Goal: Task Accomplishment & Management: Complete application form

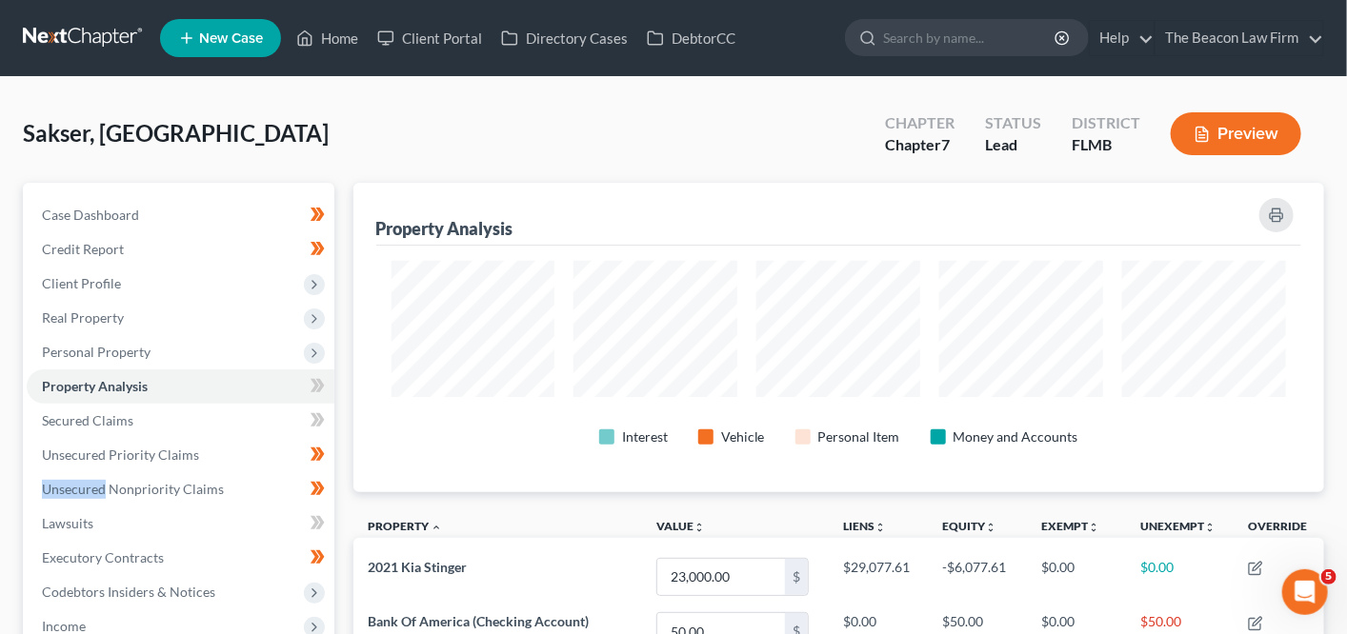
click at [89, 31] on link at bounding box center [84, 38] width 122 height 34
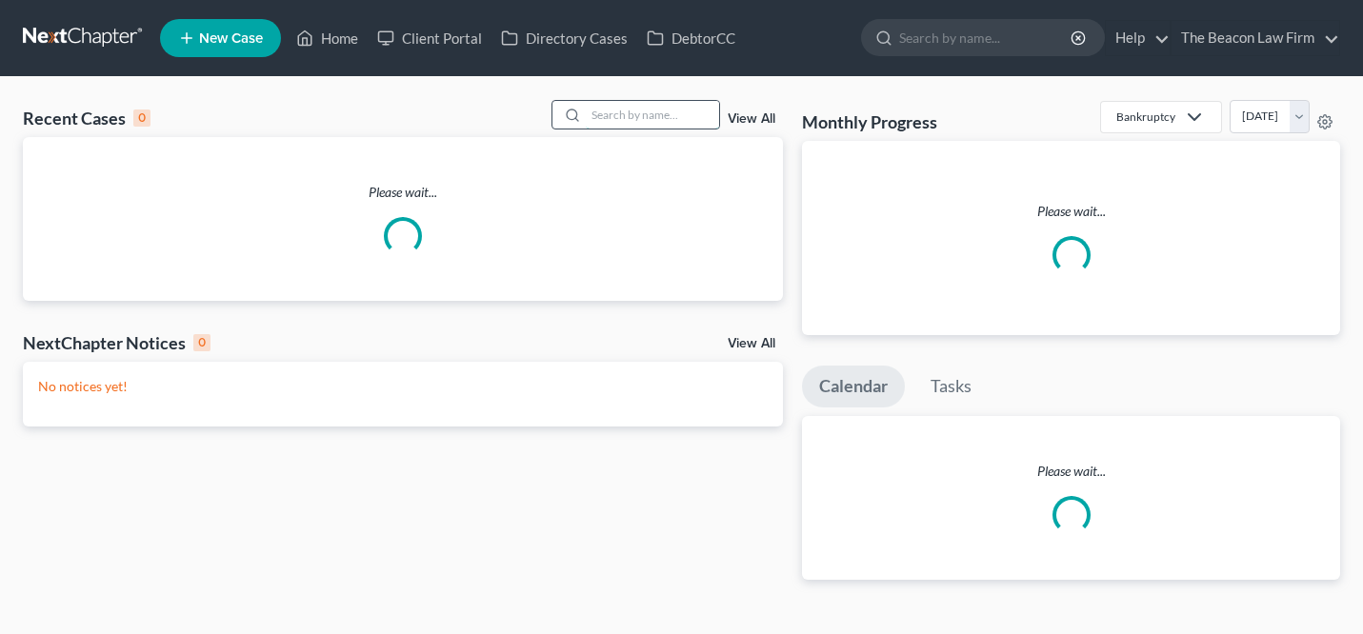
click at [633, 106] on input "search" at bounding box center [652, 115] width 133 height 28
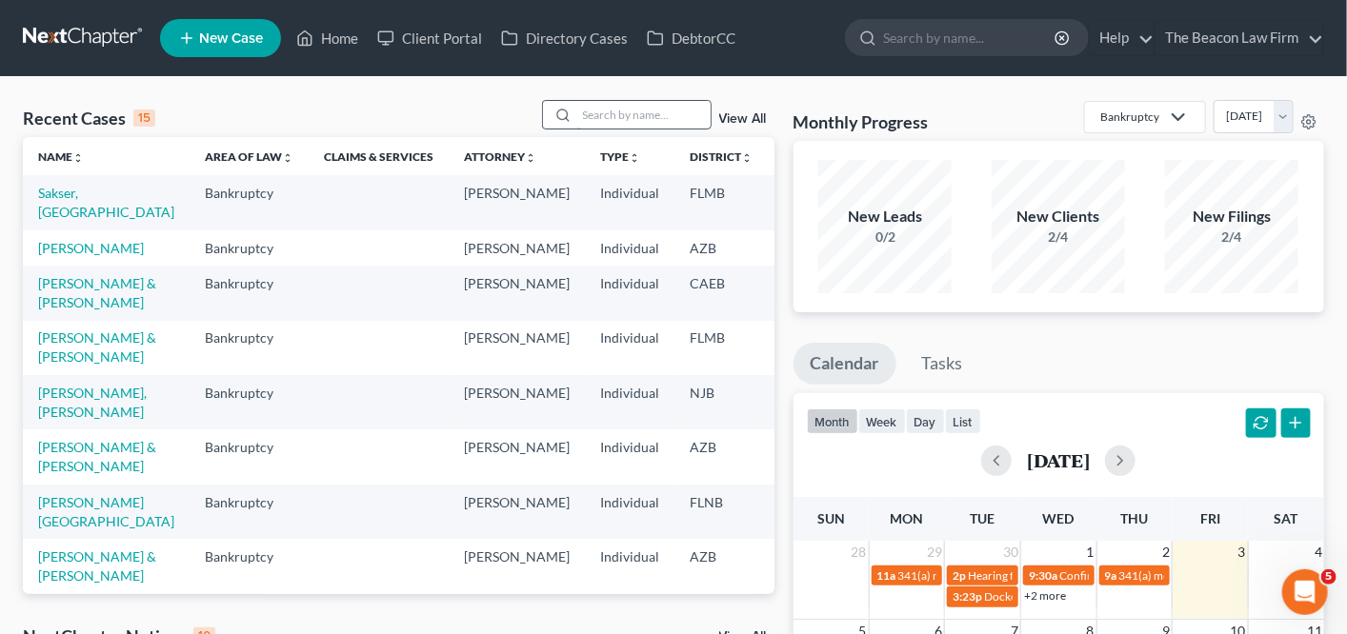
click at [619, 104] on input "search" at bounding box center [643, 115] width 133 height 28
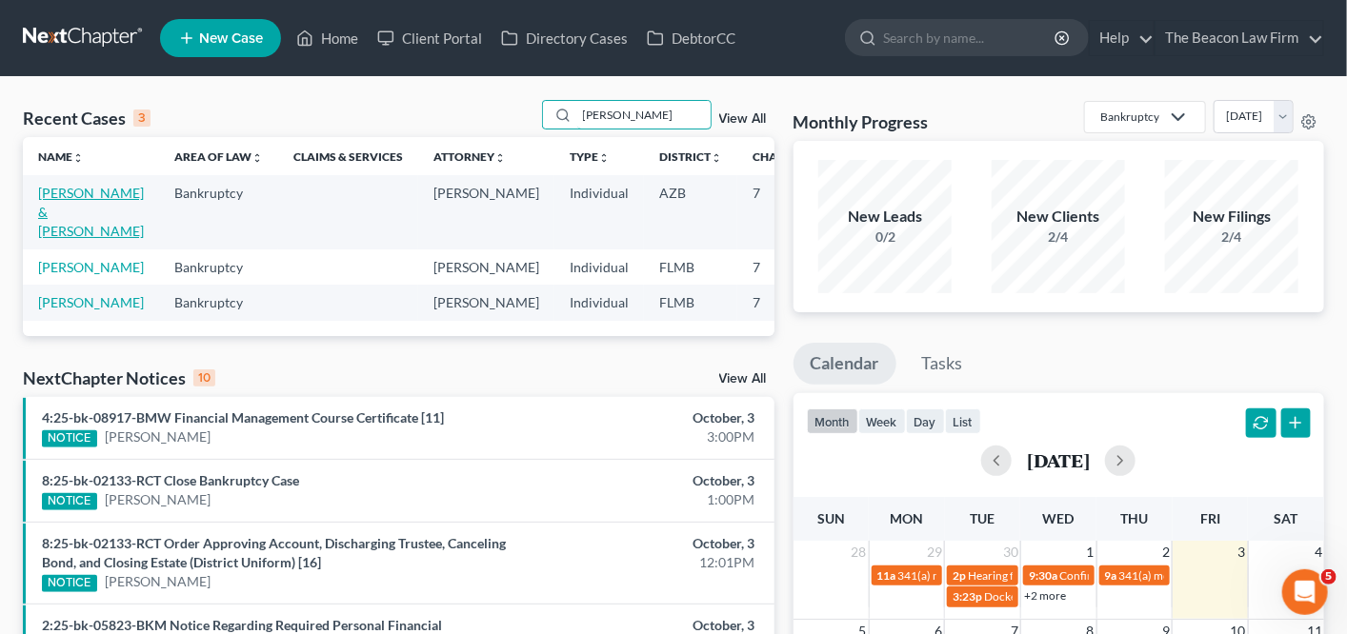
type input "[PERSON_NAME]"
click at [69, 194] on link "[PERSON_NAME] & [PERSON_NAME]" at bounding box center [91, 212] width 106 height 54
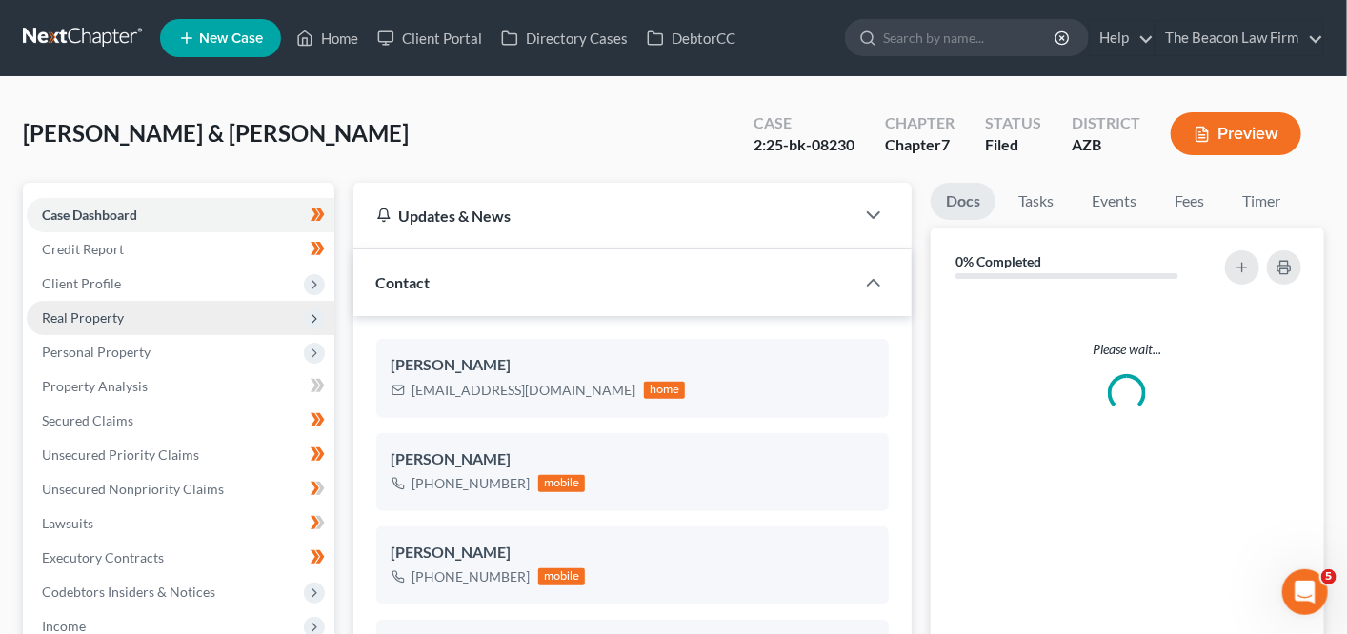
click at [233, 319] on span "Real Property" at bounding box center [181, 318] width 308 height 34
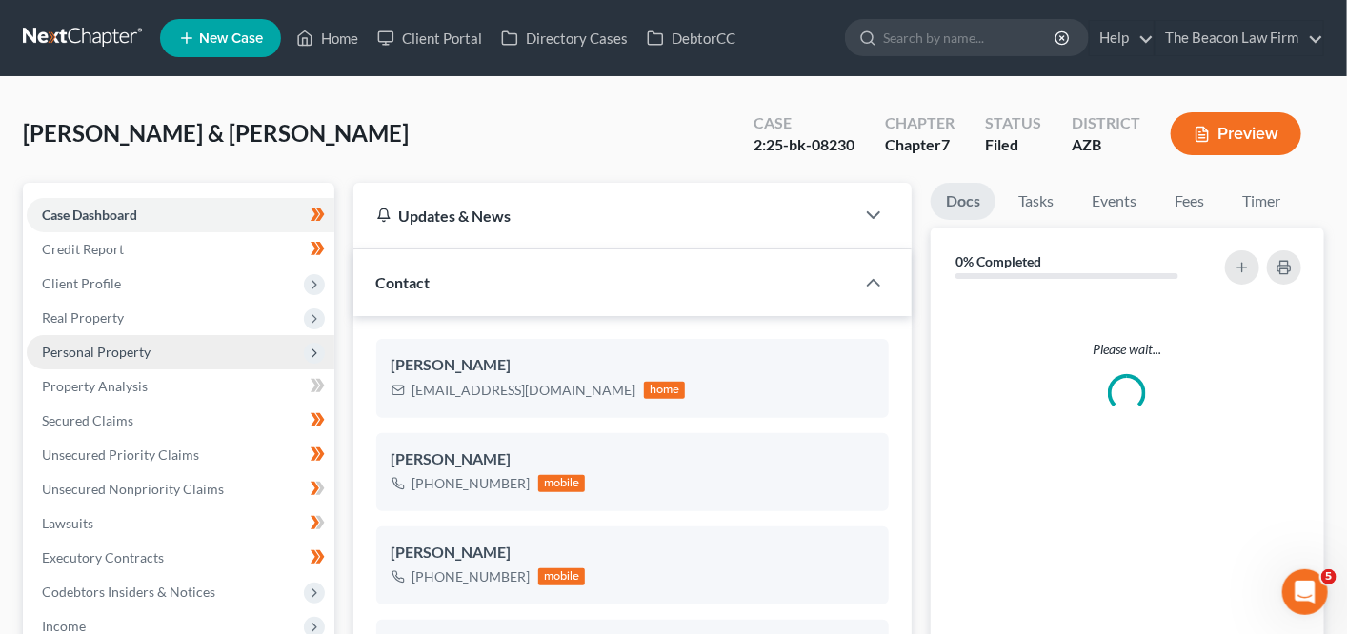
click at [230, 347] on span "Personal Property" at bounding box center [181, 352] width 308 height 34
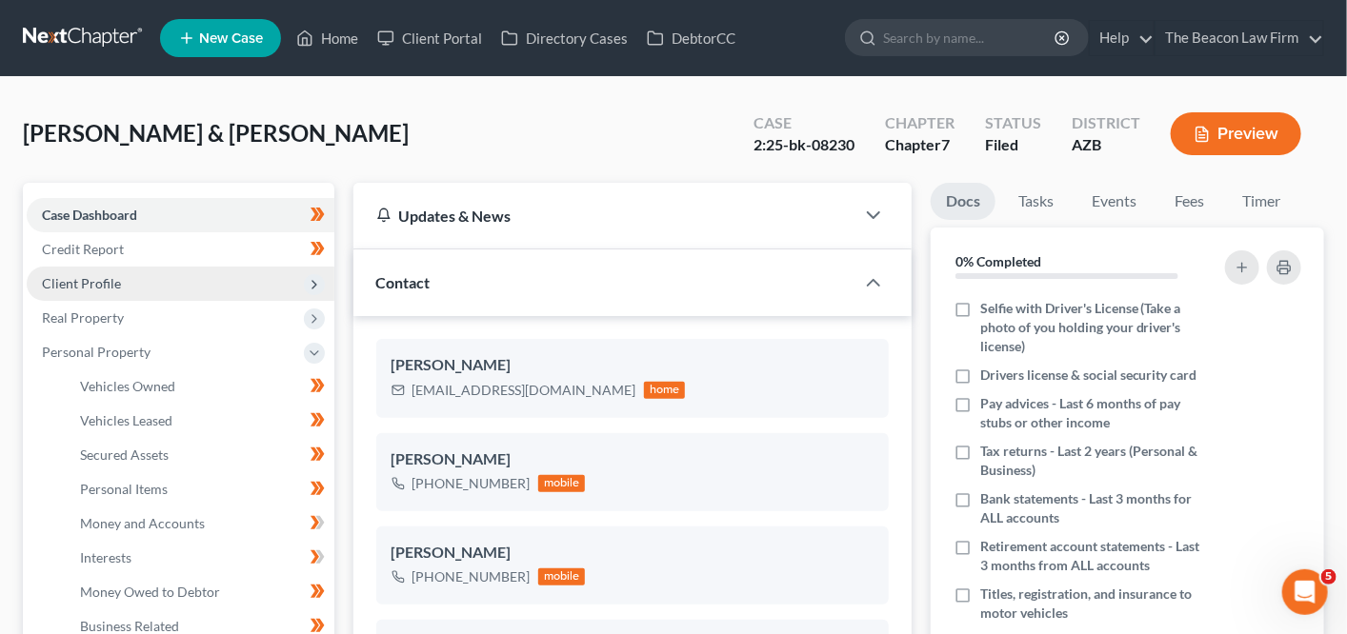
scroll to position [569, 0]
click at [236, 285] on span "Client Profile" at bounding box center [181, 284] width 308 height 34
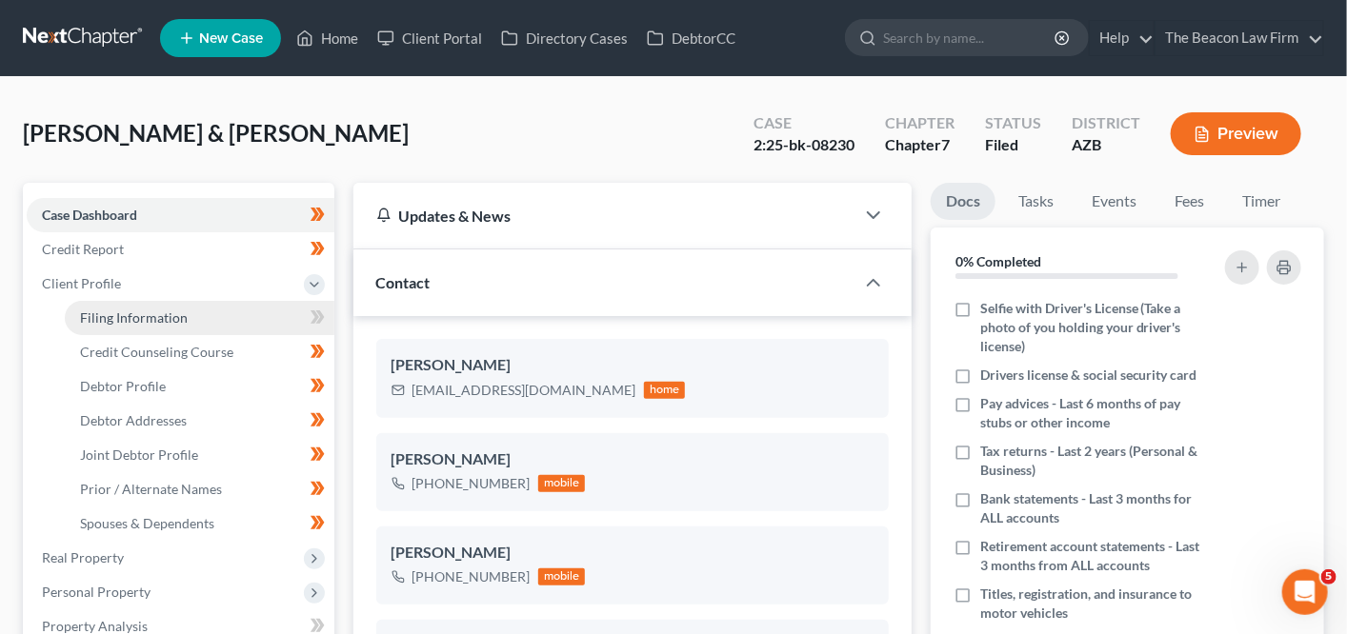
click at [231, 323] on link "Filing Information" at bounding box center [200, 318] width 270 height 34
select select "1"
select select "0"
select select "9"
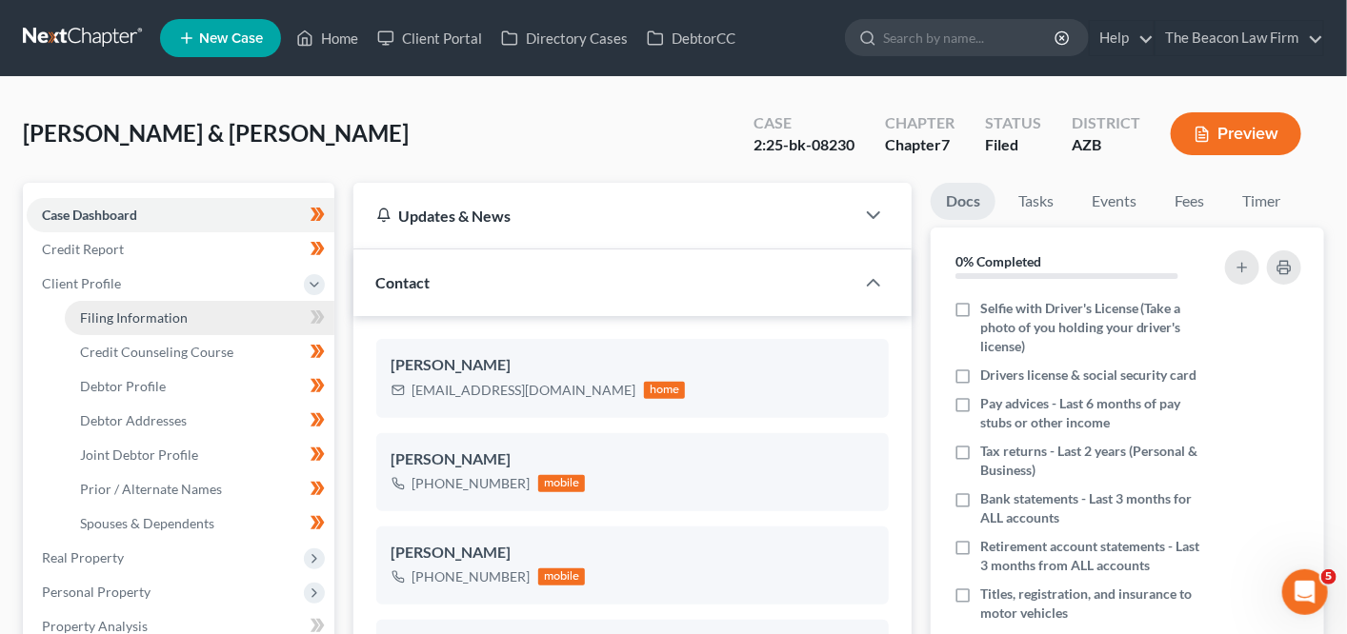
select select "3"
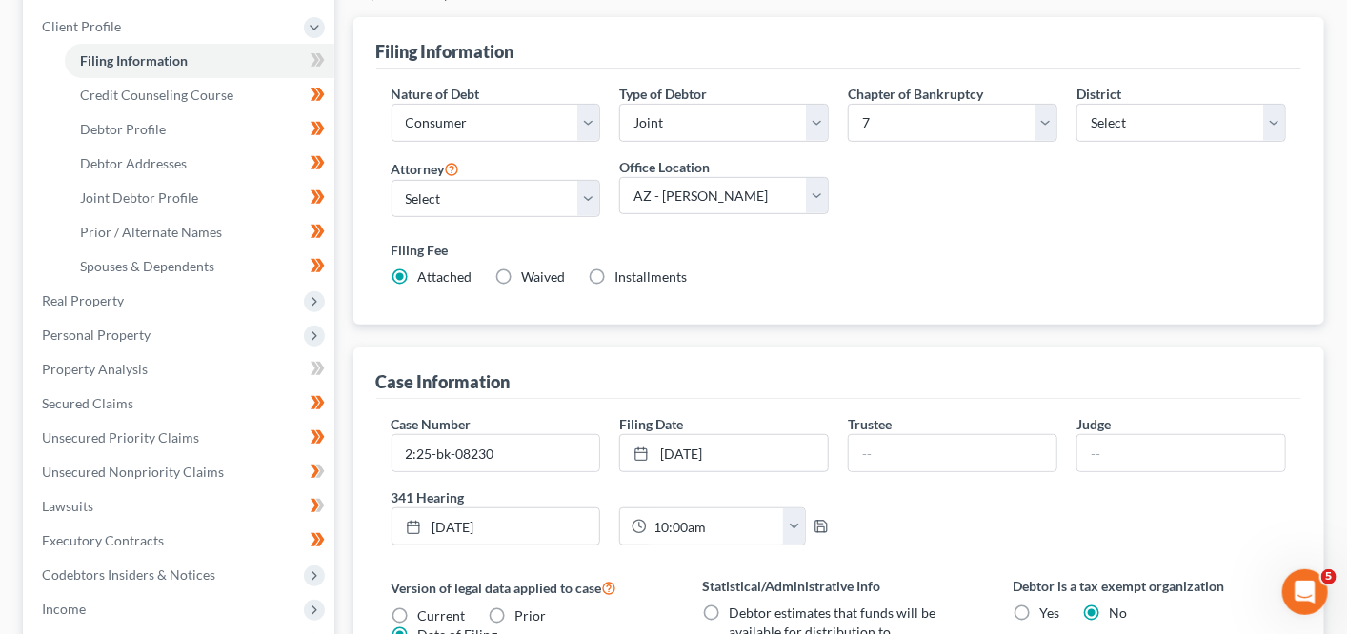
scroll to position [270, 0]
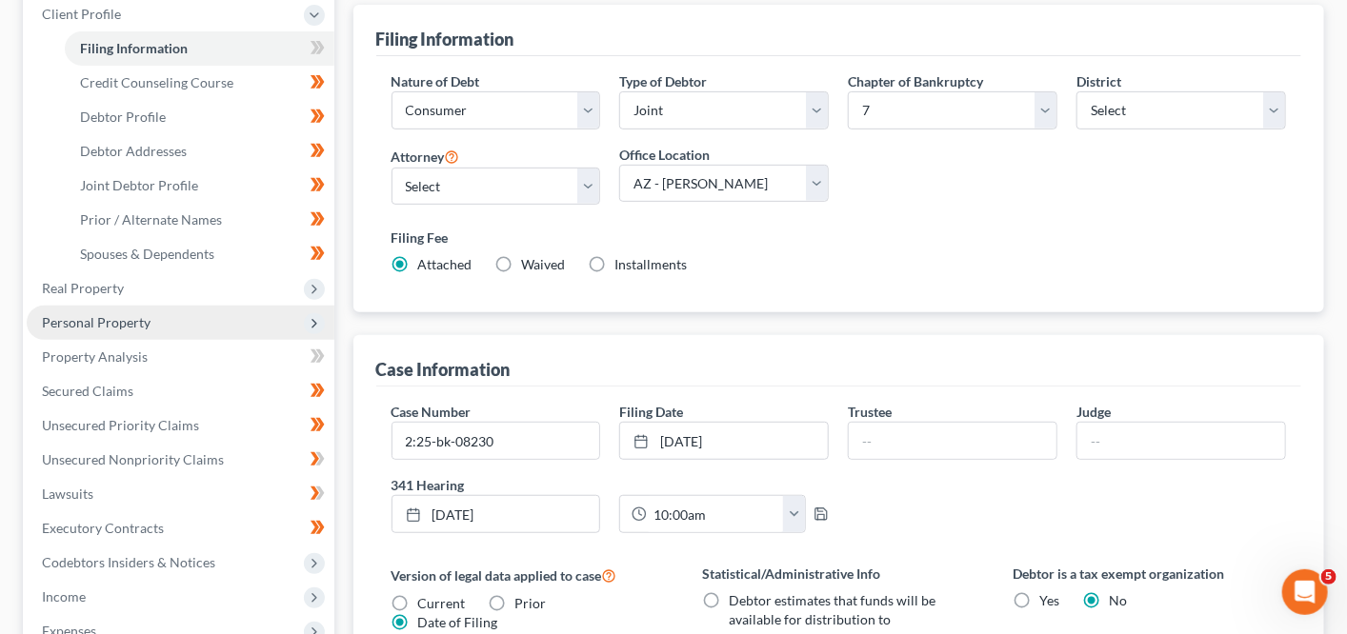
click at [174, 325] on span "Personal Property" at bounding box center [181, 323] width 308 height 34
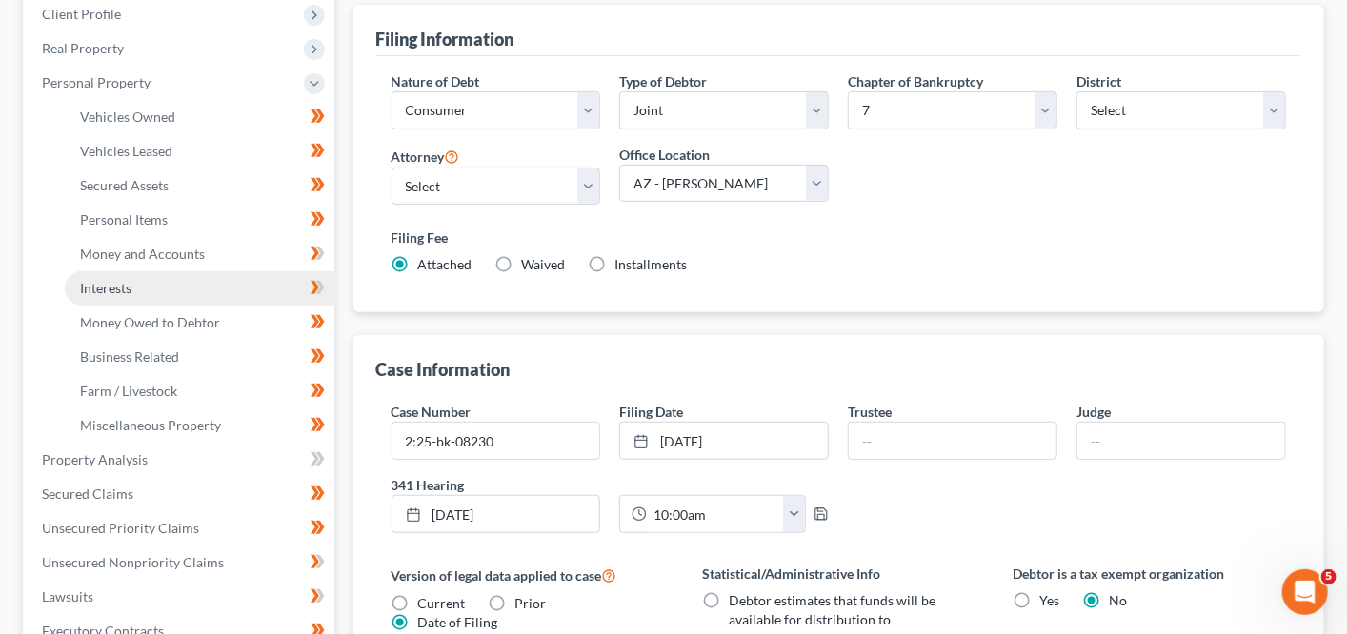
click at [158, 273] on link "Interests" at bounding box center [200, 288] width 270 height 34
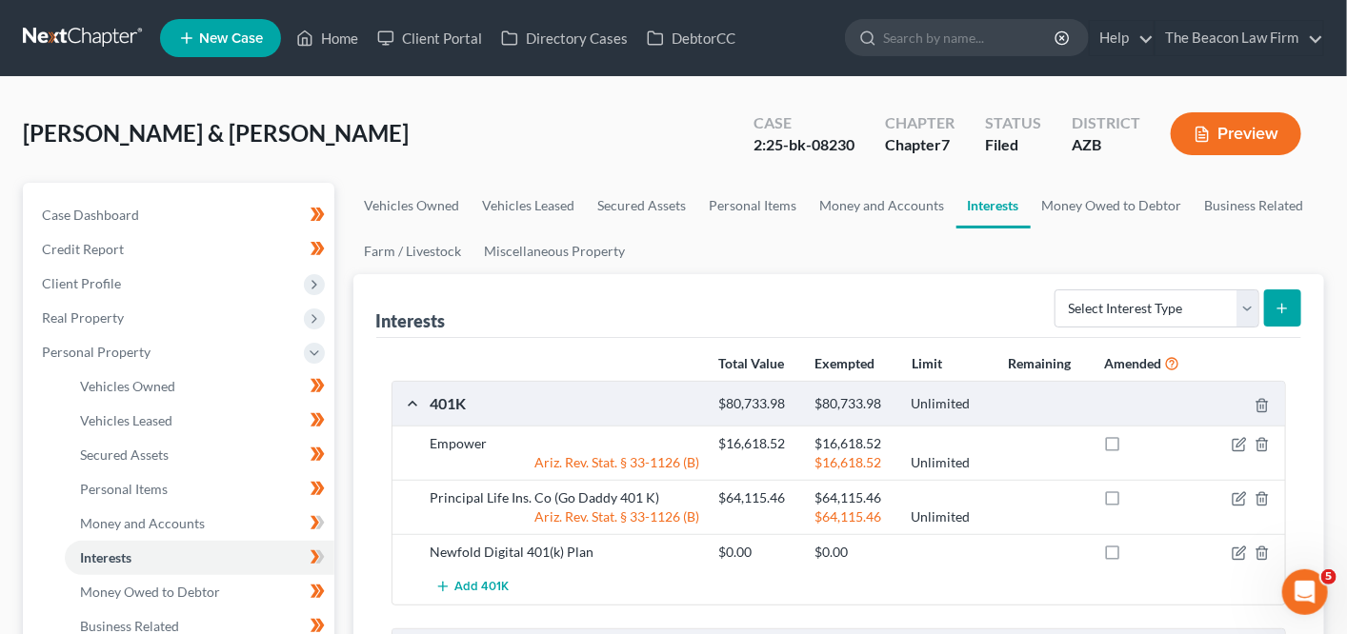
click at [53, 134] on span "[PERSON_NAME] & [PERSON_NAME]" at bounding box center [216, 133] width 386 height 28
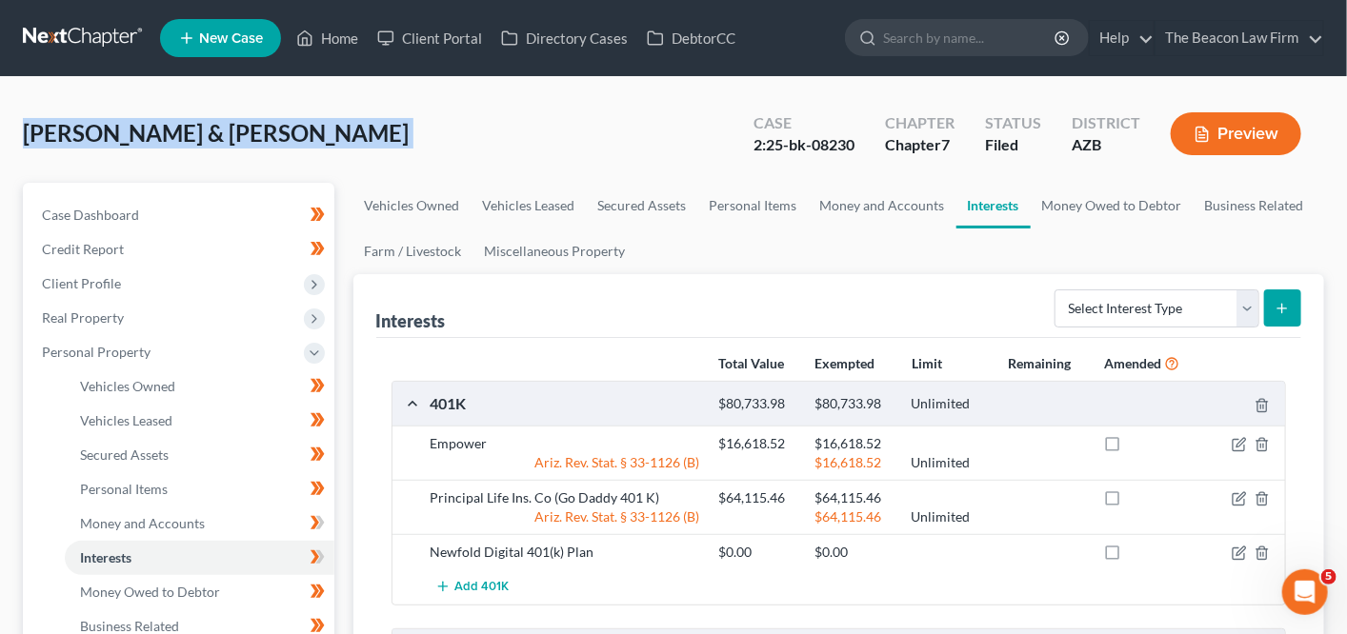
click at [53, 134] on span "[PERSON_NAME] & [PERSON_NAME]" at bounding box center [216, 133] width 386 height 28
copy div "[PERSON_NAME] & [PERSON_NAME] Upgraded"
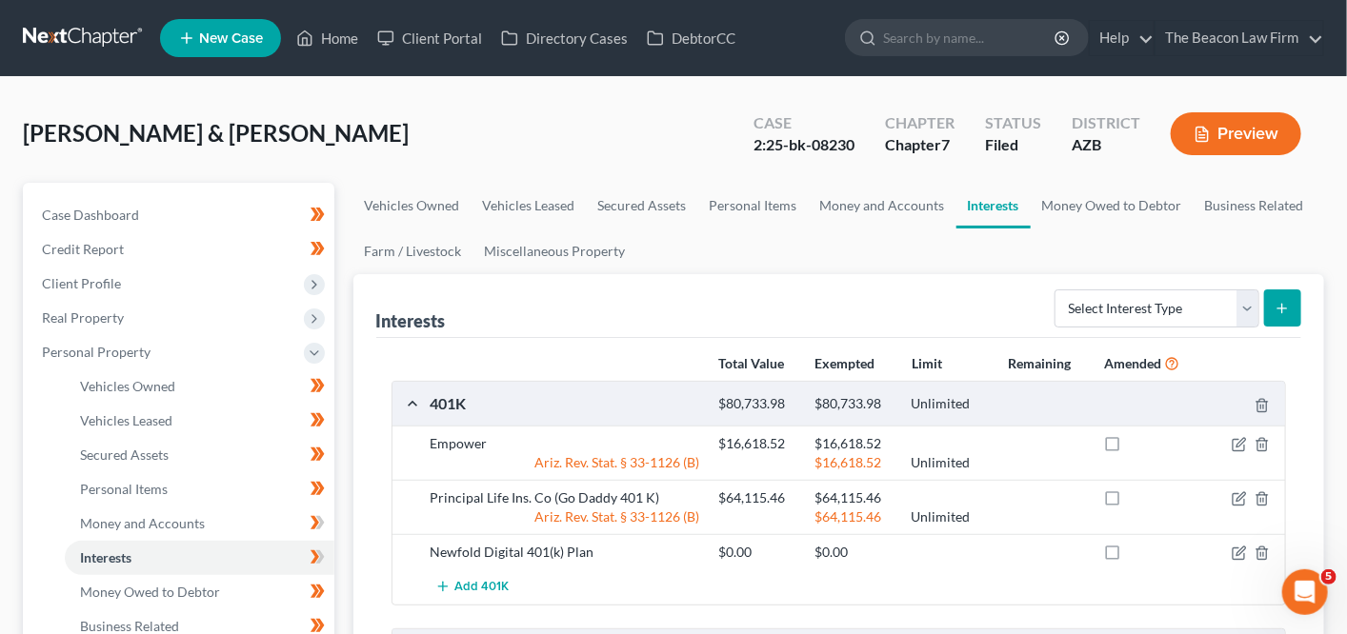
click at [836, 146] on div "2:25-bk-08230" at bounding box center [803, 145] width 101 height 22
copy div "08230"
click at [125, 19] on nav "Home New Case Client Portal Directory Cases DebtorCC The Beacon Law Firm [EMAIL…" at bounding box center [673, 38] width 1347 height 76
click at [61, 32] on link at bounding box center [84, 38] width 122 height 34
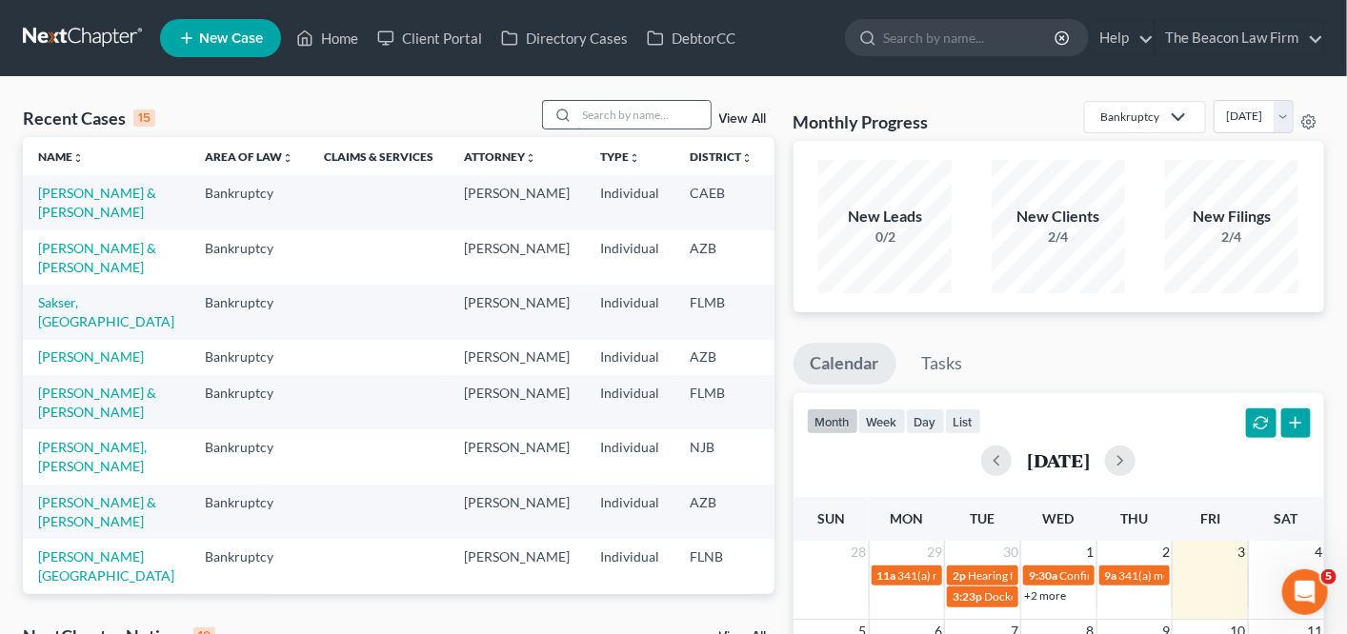
click at [679, 112] on input "search" at bounding box center [643, 115] width 133 height 28
type input "green"
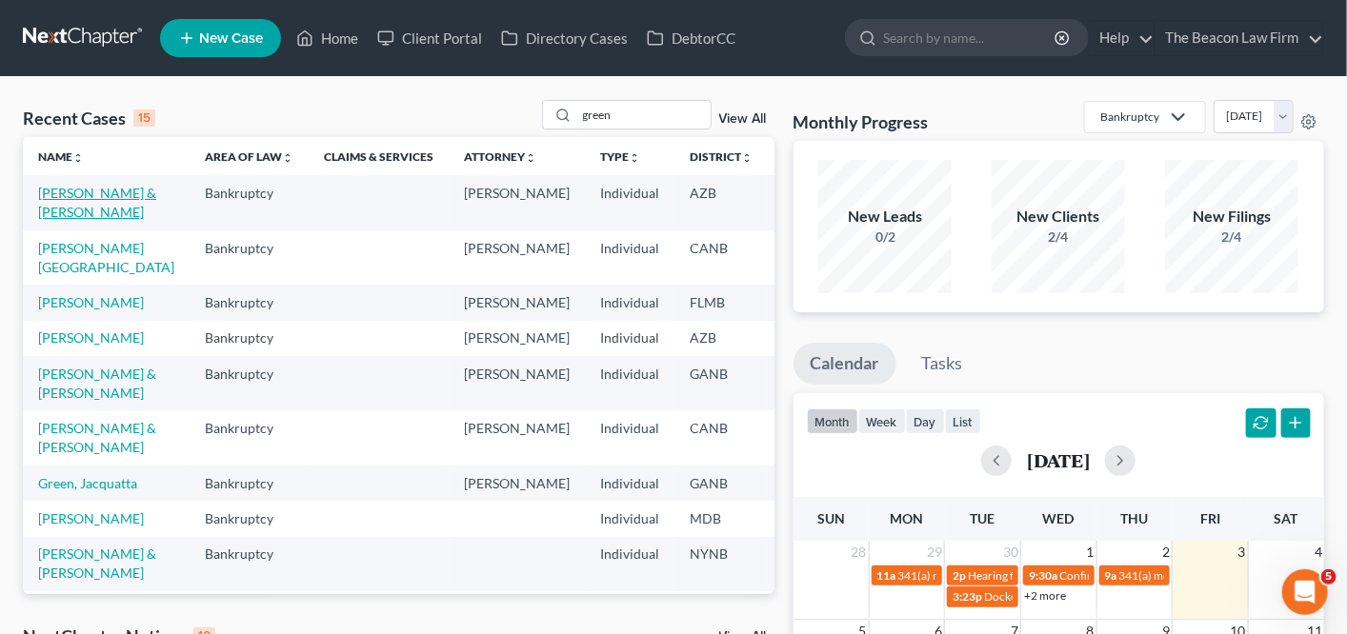
click at [82, 217] on link "[PERSON_NAME] & [PERSON_NAME]" at bounding box center [97, 202] width 118 height 35
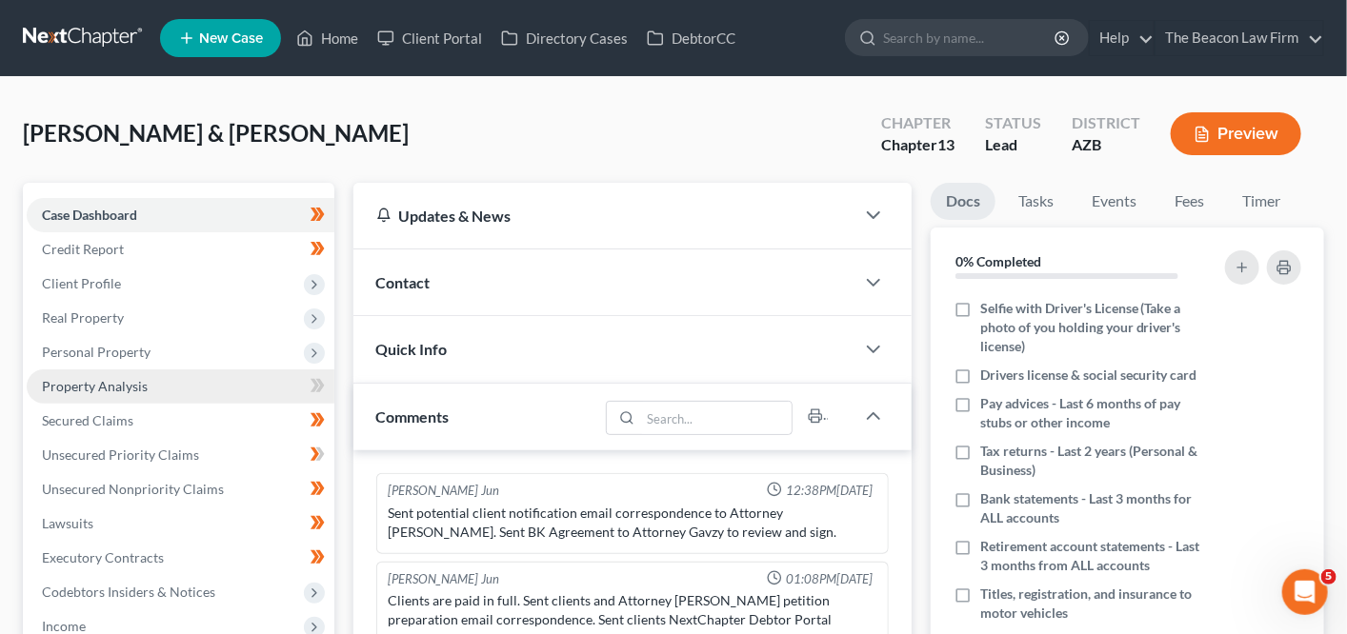
click at [252, 381] on link "Property Analysis" at bounding box center [181, 387] width 308 height 34
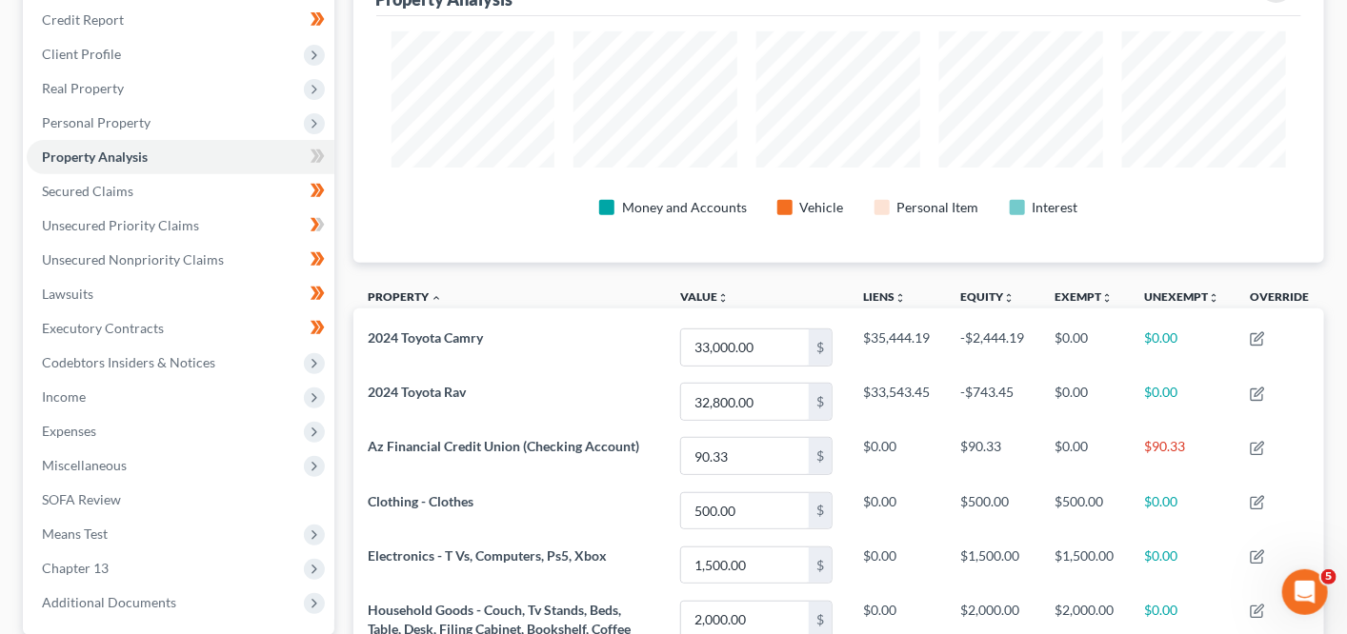
scroll to position [271, 0]
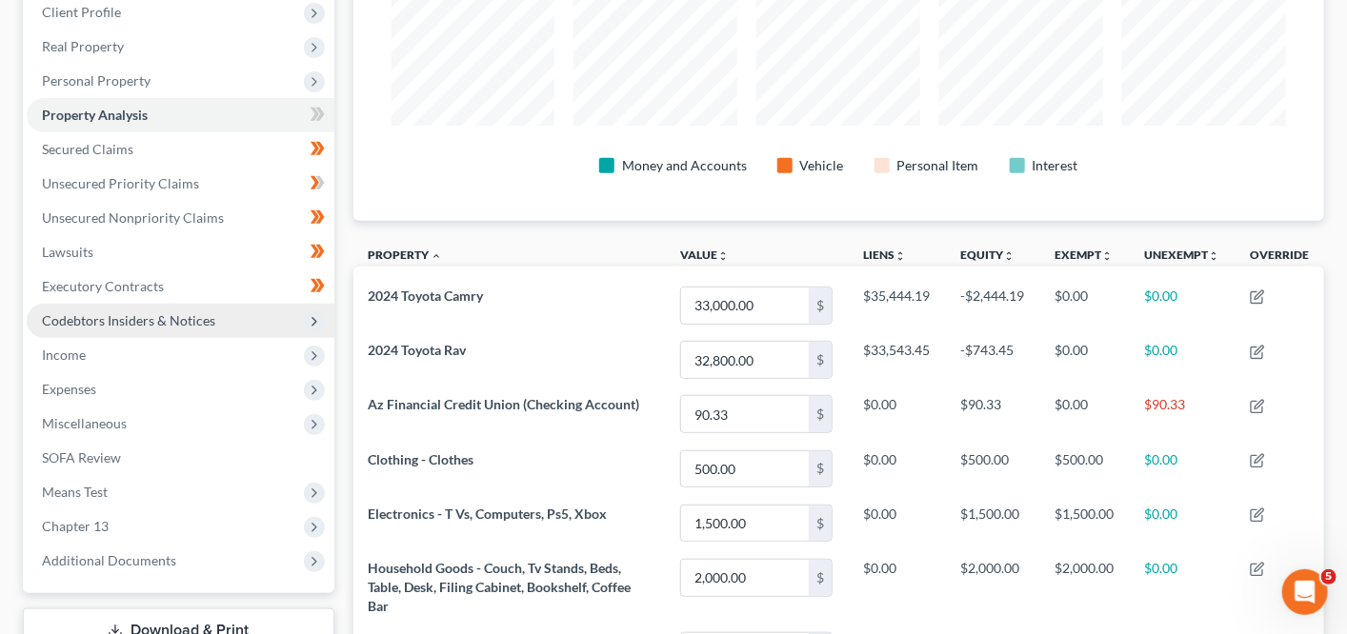
click at [301, 325] on span "Codebtors Insiders & Notices" at bounding box center [181, 321] width 308 height 34
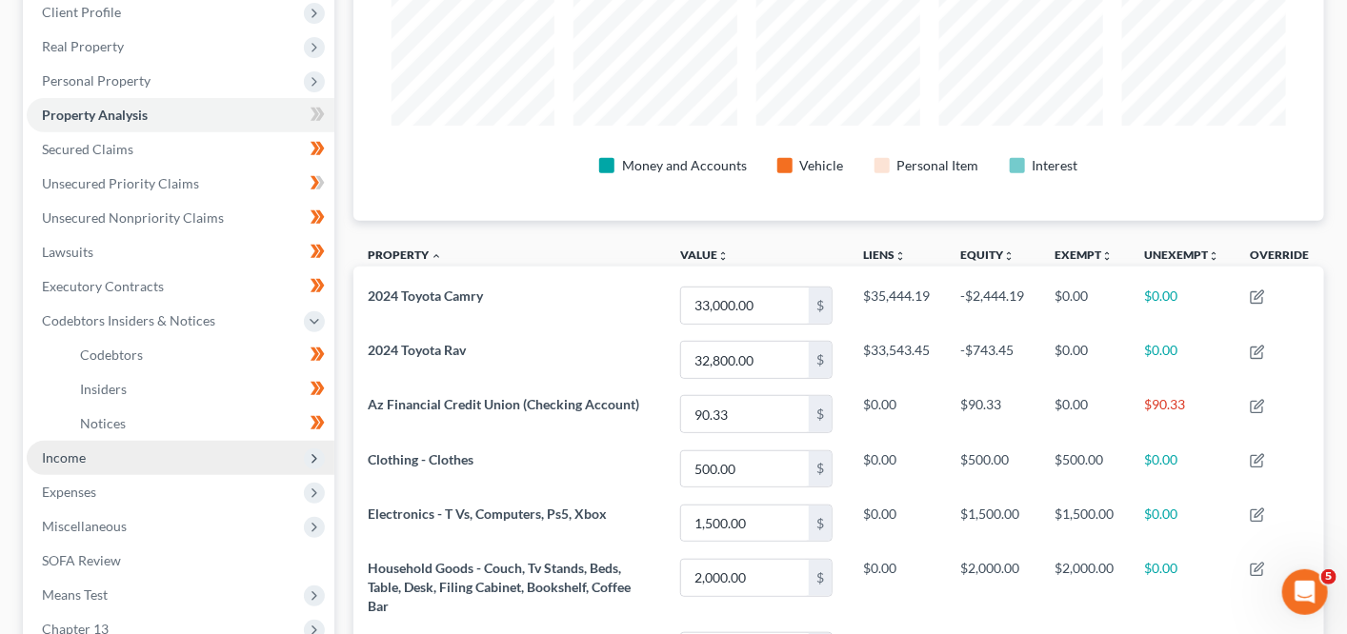
click at [223, 453] on span "Income" at bounding box center [181, 458] width 308 height 34
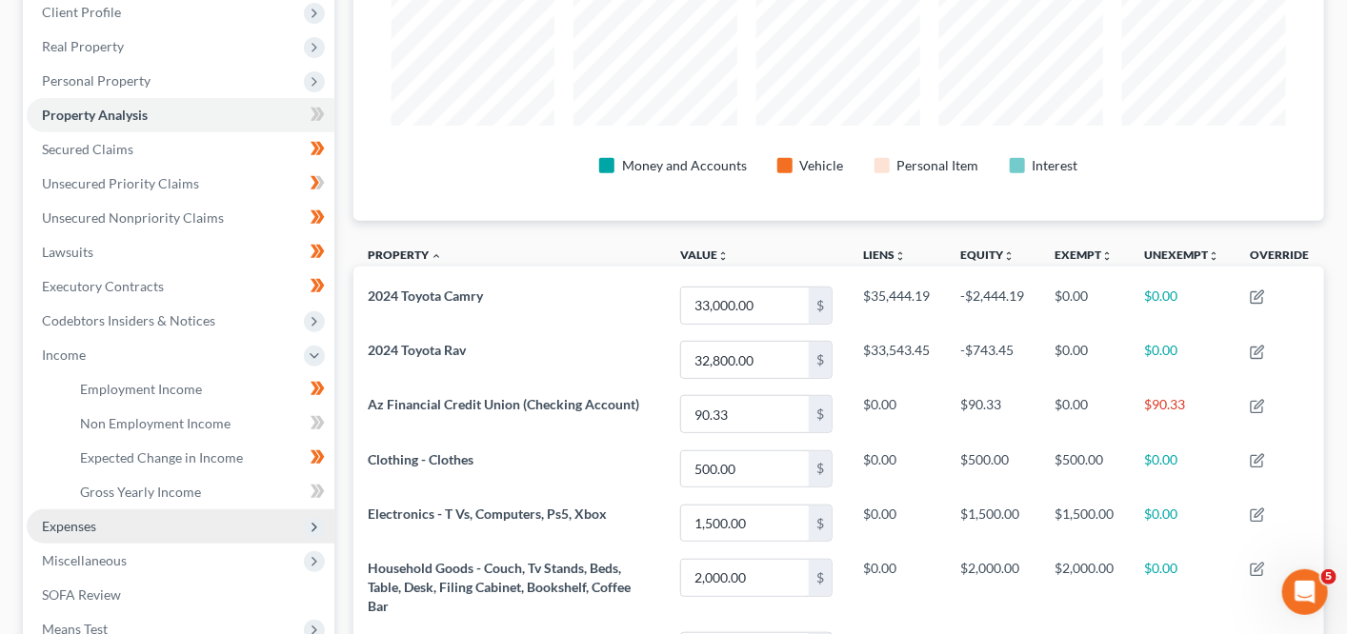
click at [202, 522] on span "Expenses" at bounding box center [181, 526] width 308 height 34
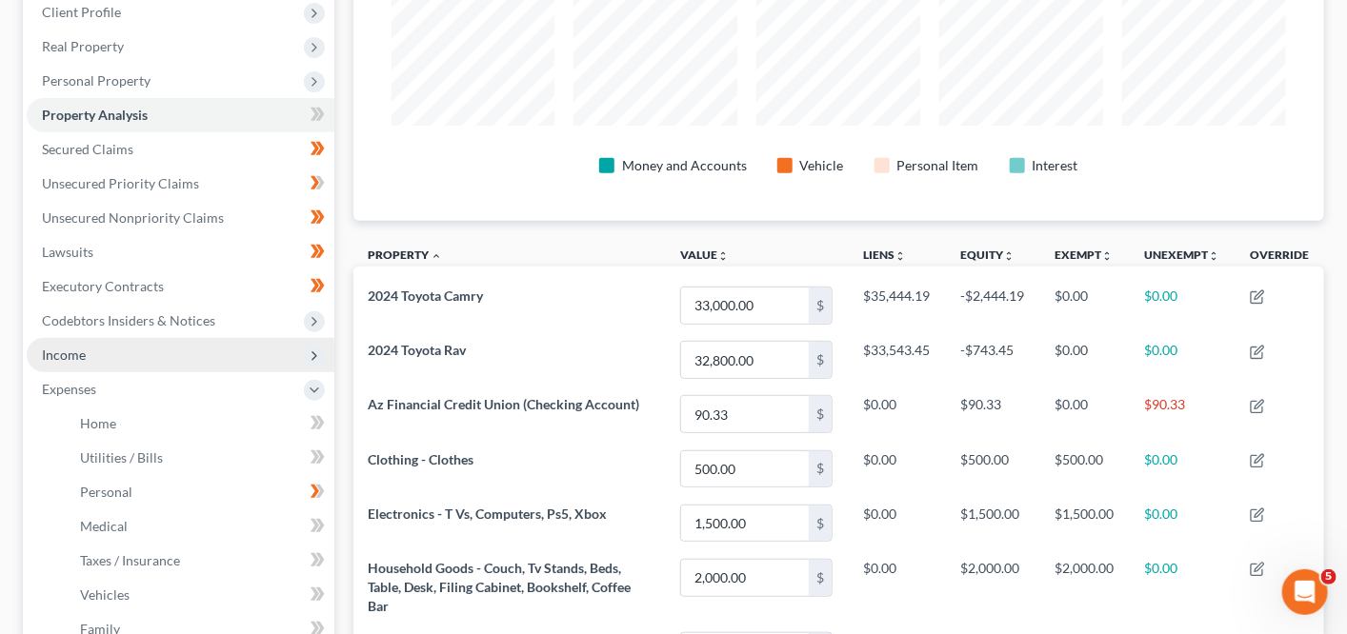
click at [217, 346] on span "Income" at bounding box center [181, 355] width 308 height 34
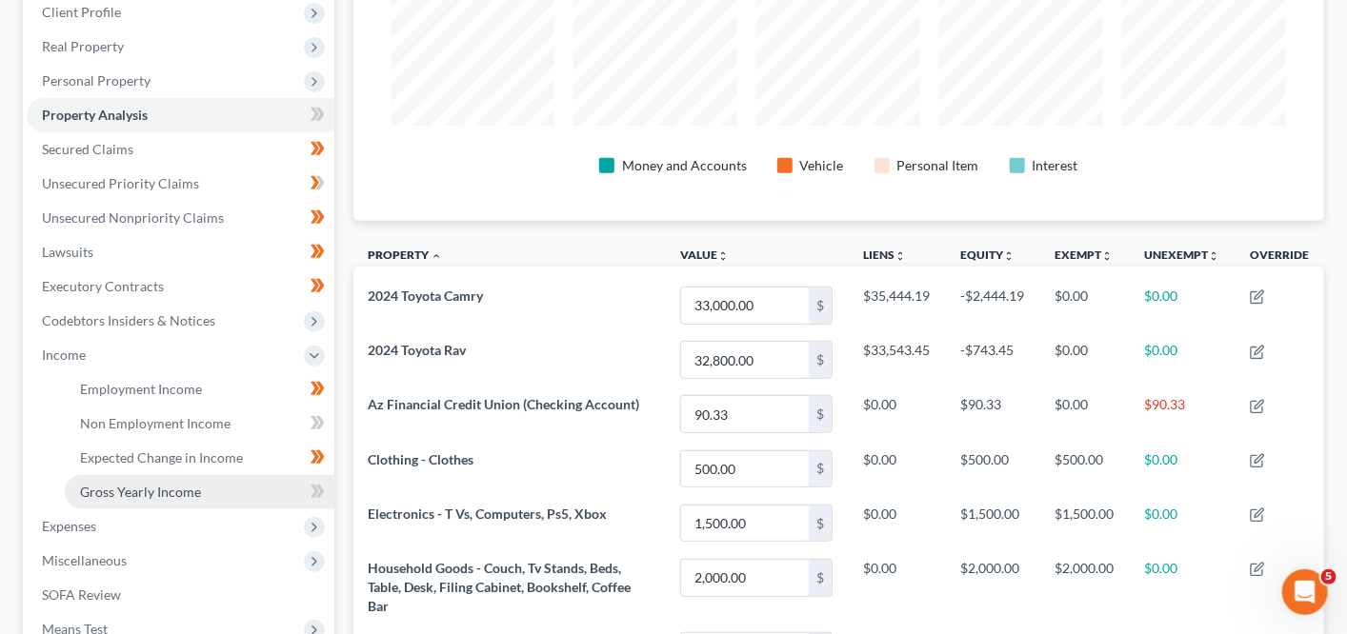
click at [206, 493] on link "Gross Yearly Income" at bounding box center [200, 492] width 270 height 34
